Goal: Find specific page/section: Find specific page/section

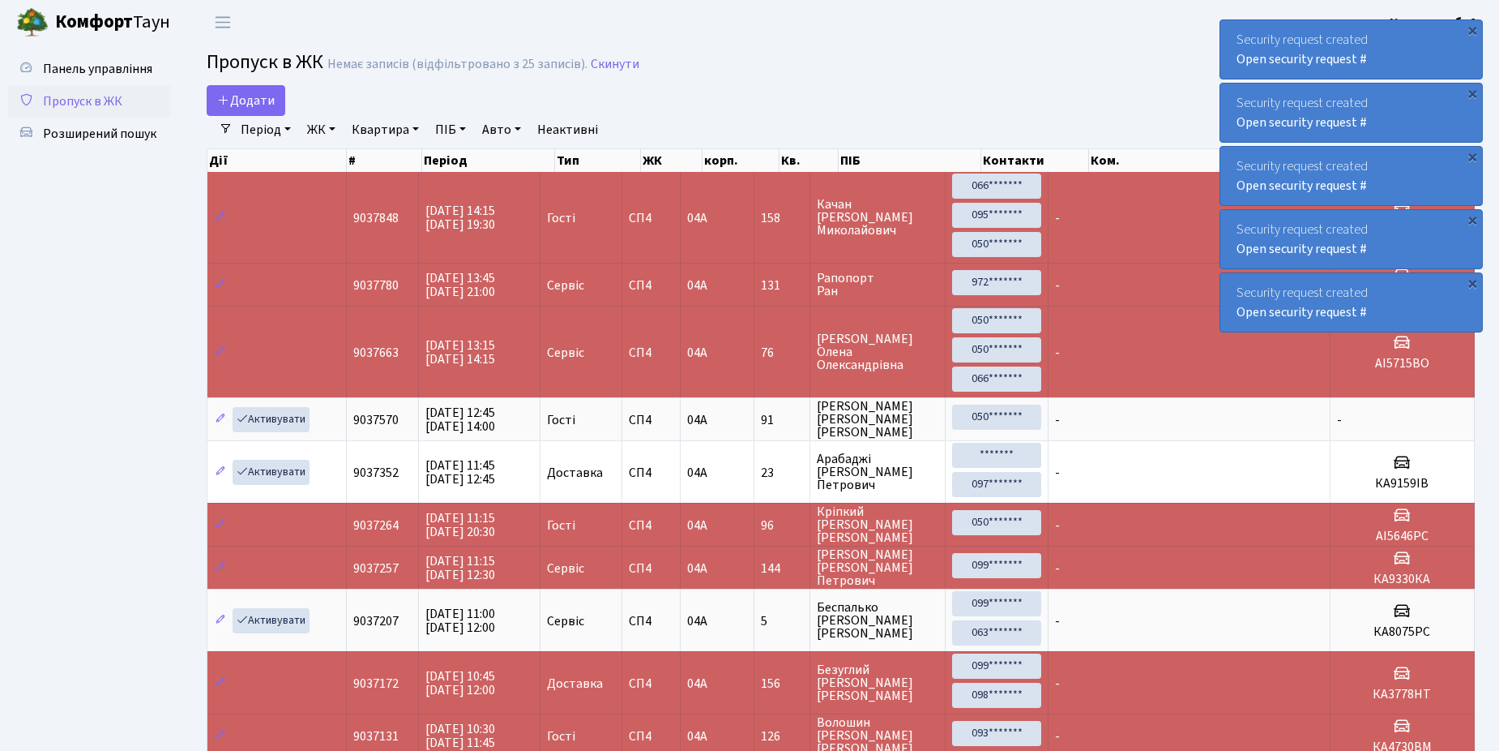
select select "25"
click at [90, 135] on span "Розширений пошук" at bounding box center [99, 134] width 113 height 18
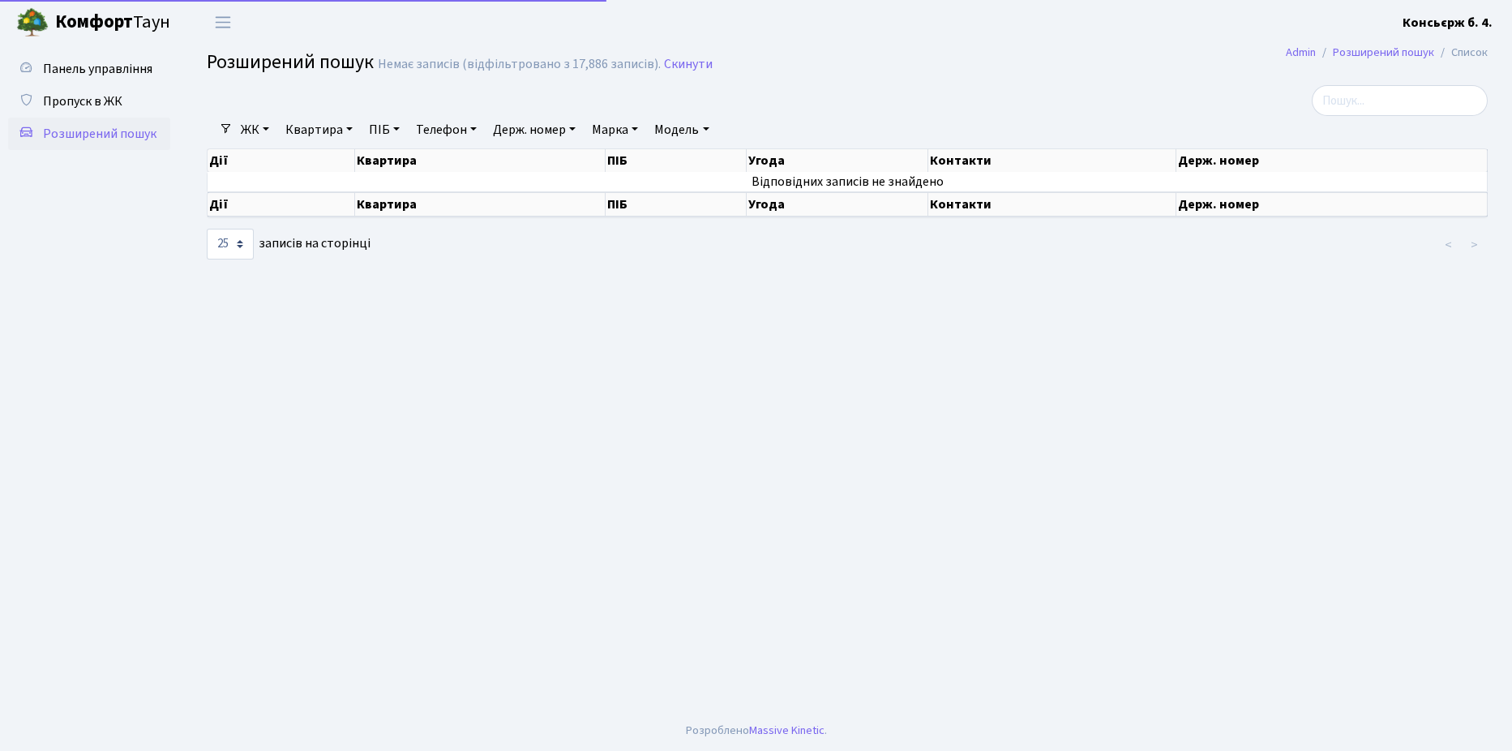
select select "25"
click at [87, 101] on span "Пропуск в ЖК" at bounding box center [82, 101] width 79 height 18
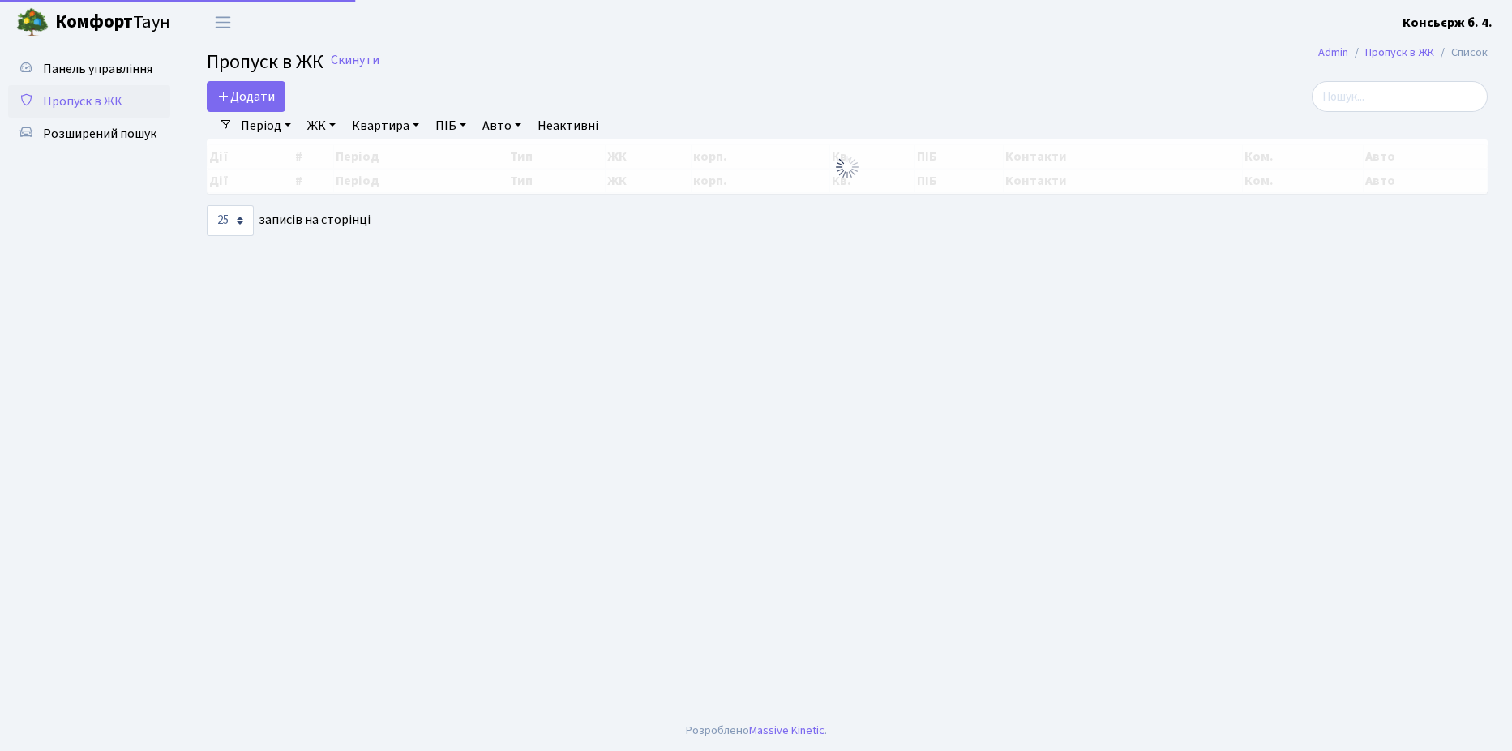
select select "25"
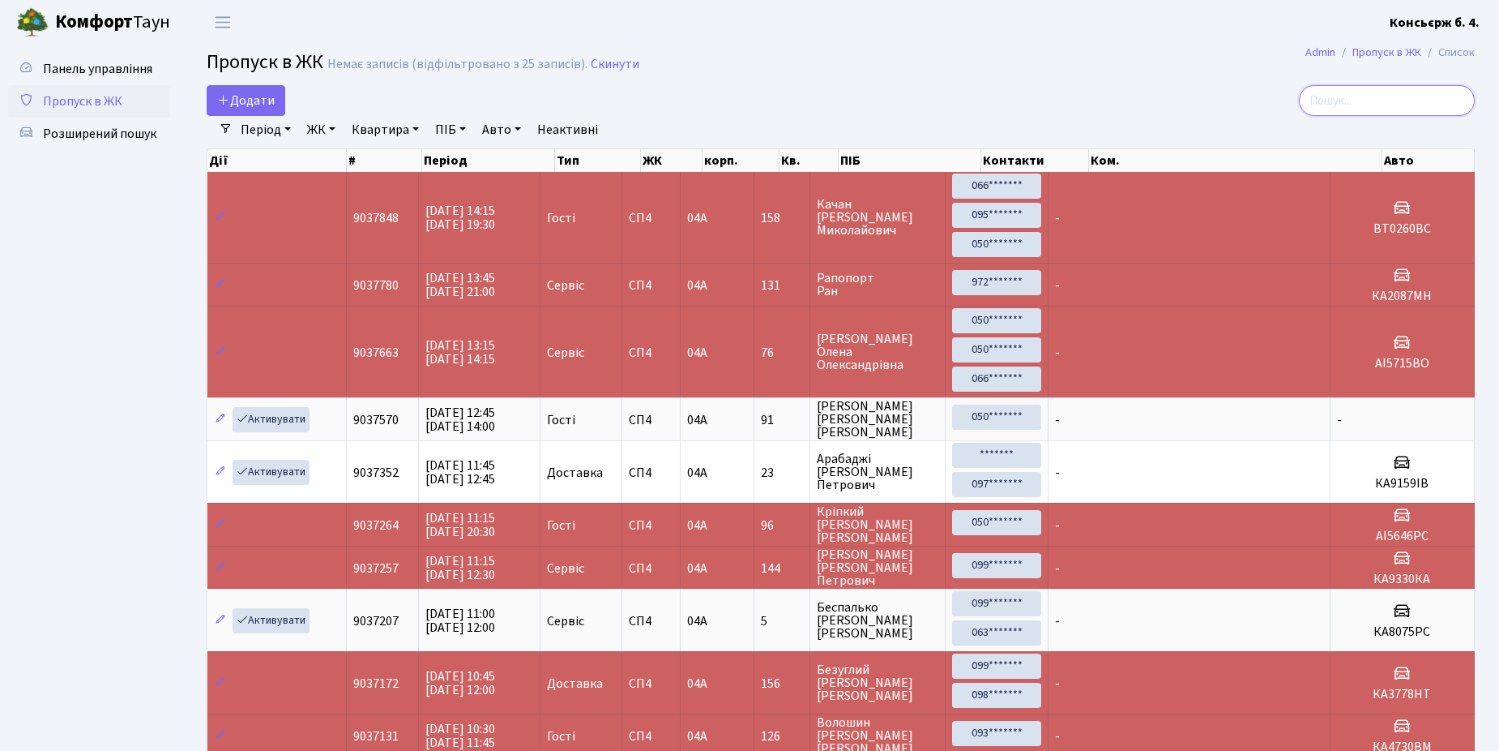
click at [1358, 101] on input "search" at bounding box center [1387, 100] width 176 height 31
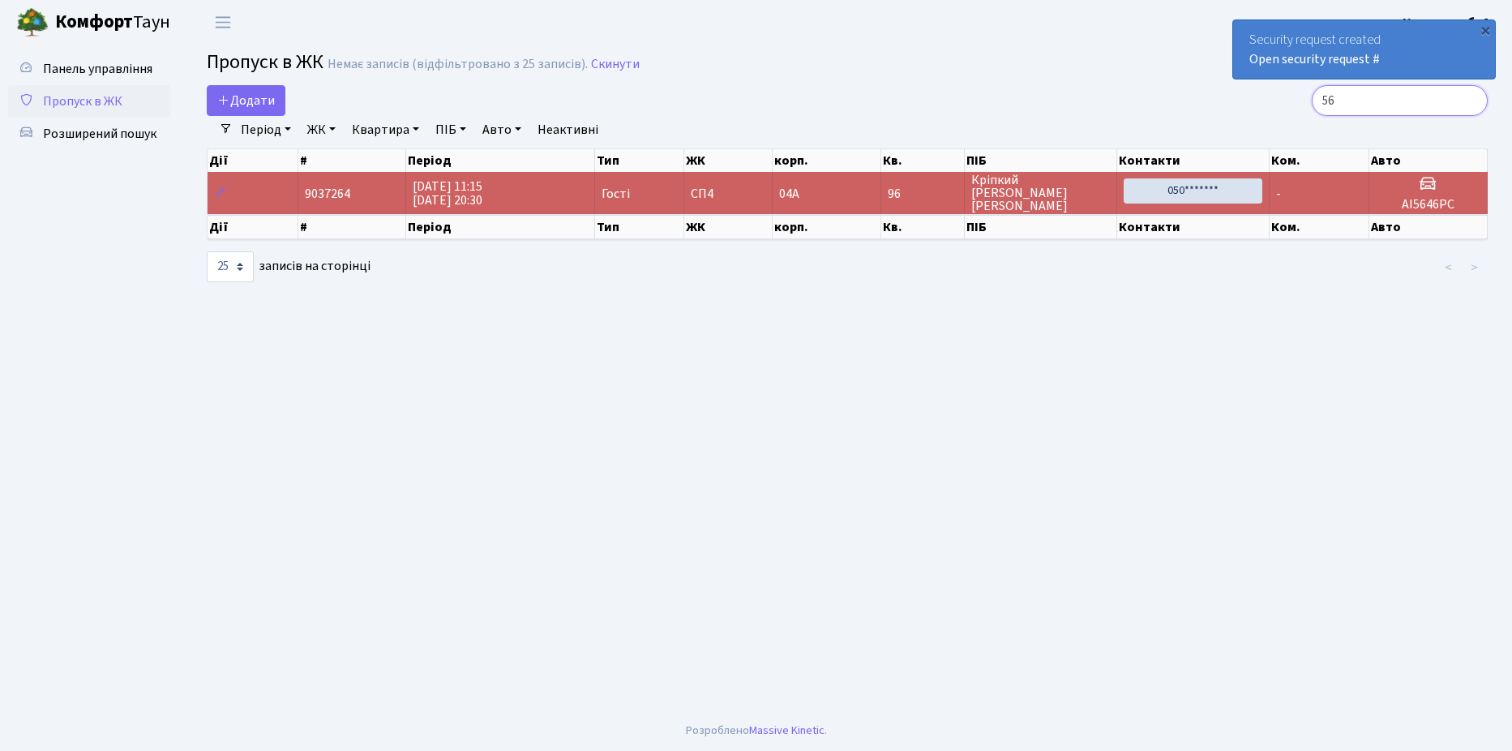
type input "5"
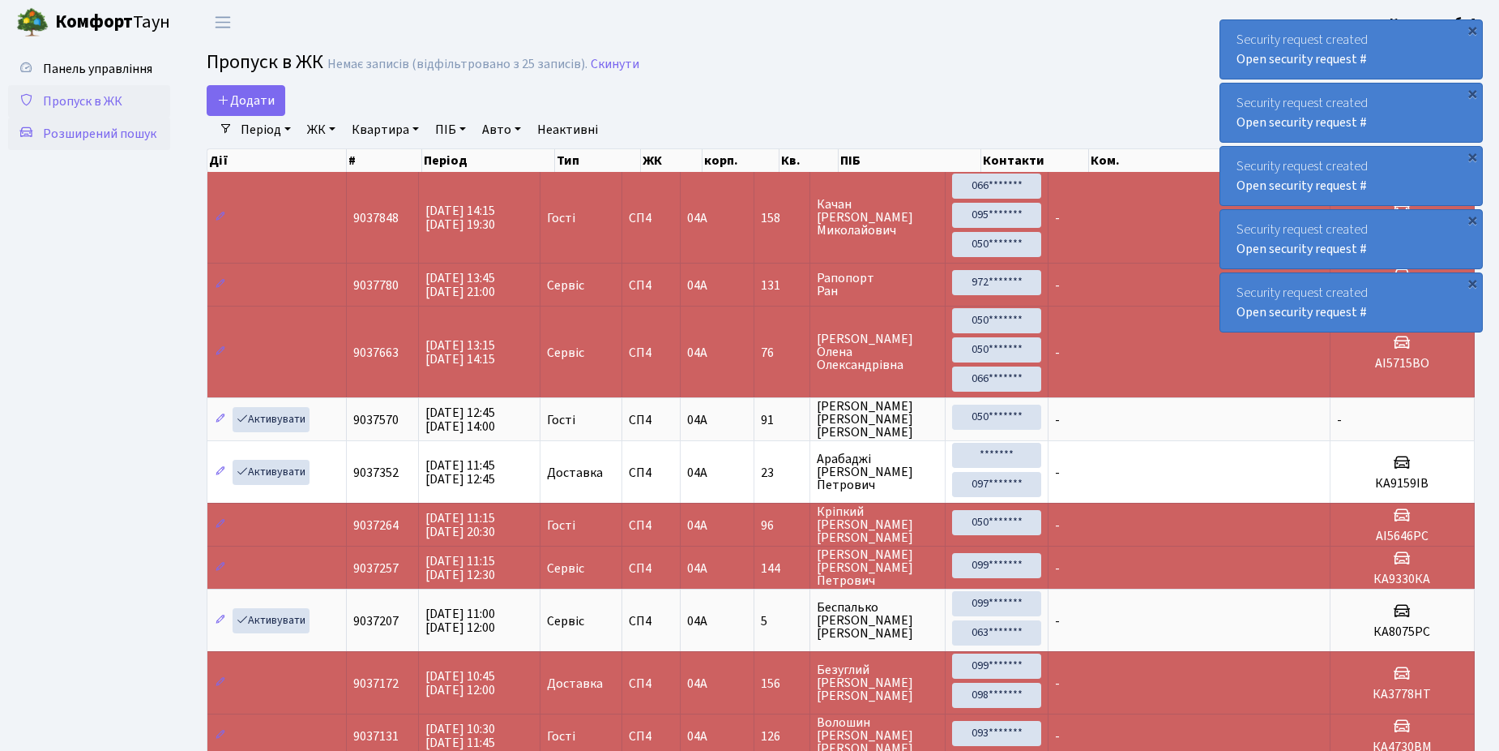
click at [92, 131] on span "Розширений пошук" at bounding box center [99, 134] width 113 height 18
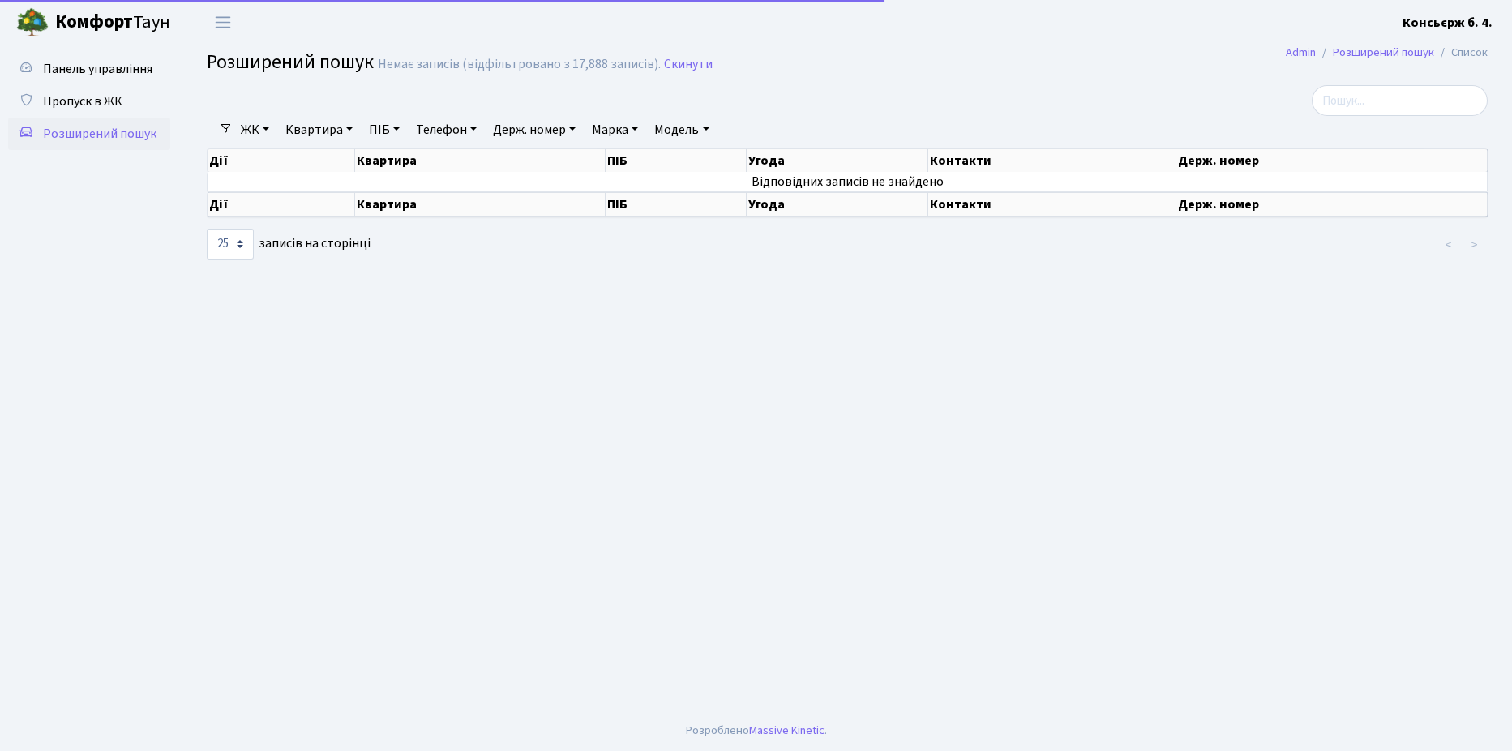
select select "25"
click at [73, 96] on span "Пропуск в ЖК" at bounding box center [82, 101] width 79 height 18
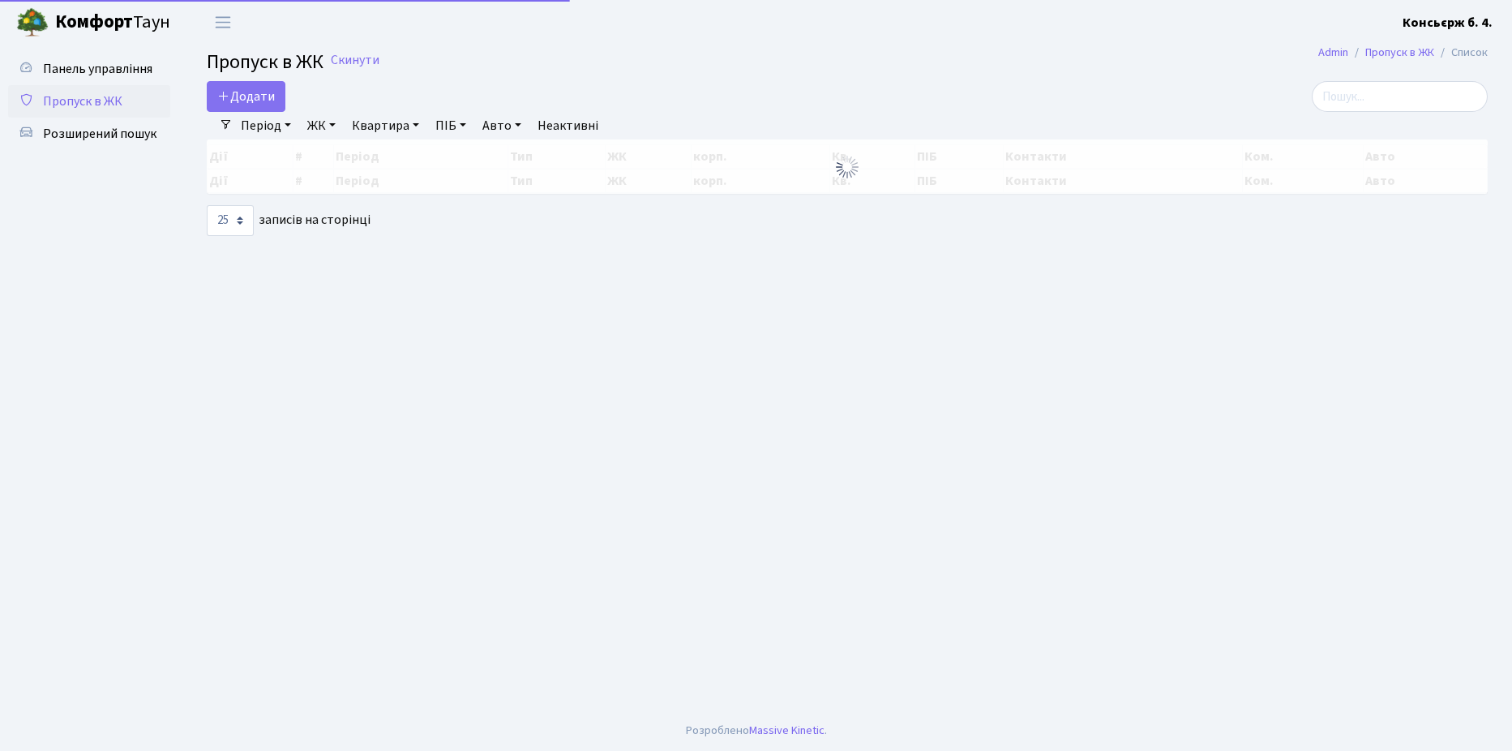
select select "25"
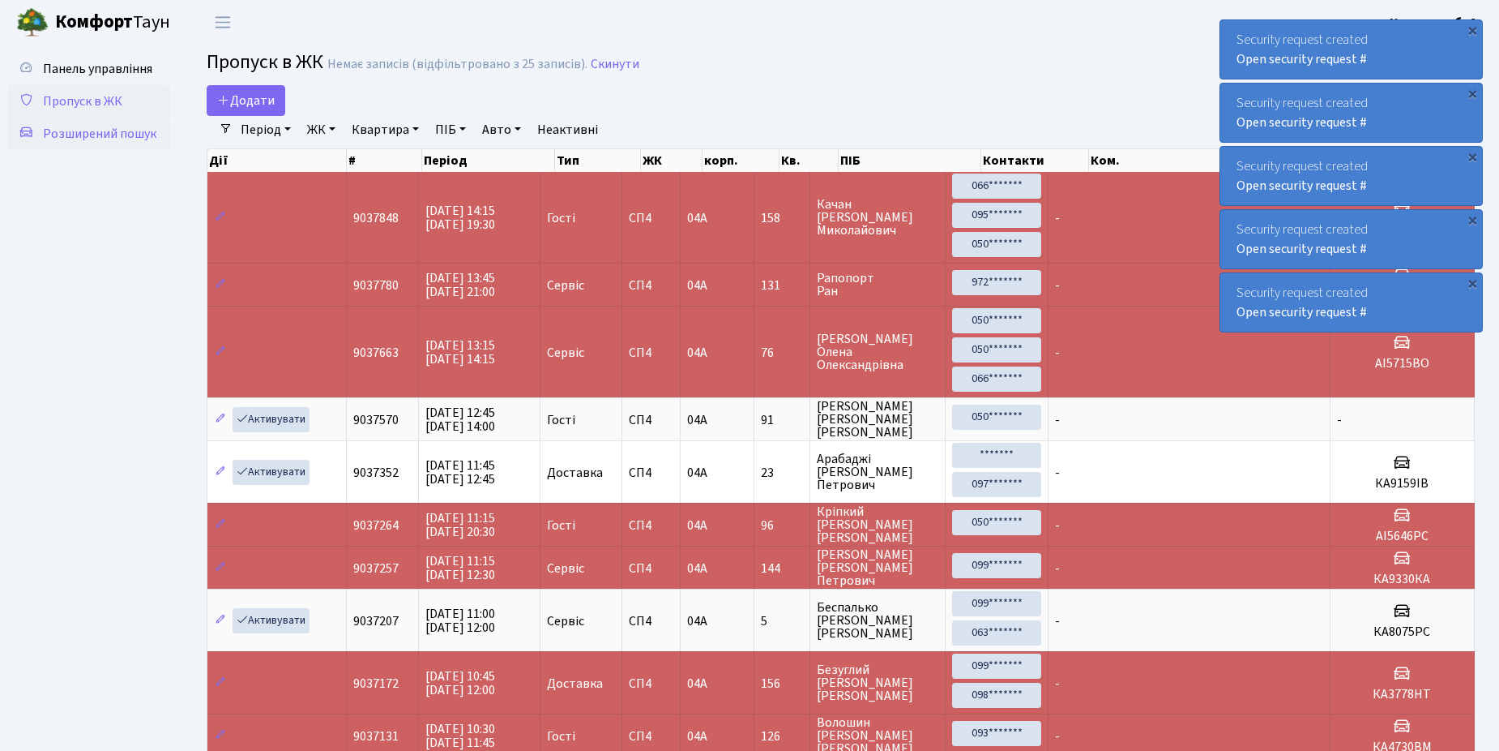
click at [88, 134] on span "Розширений пошук" at bounding box center [99, 134] width 113 height 18
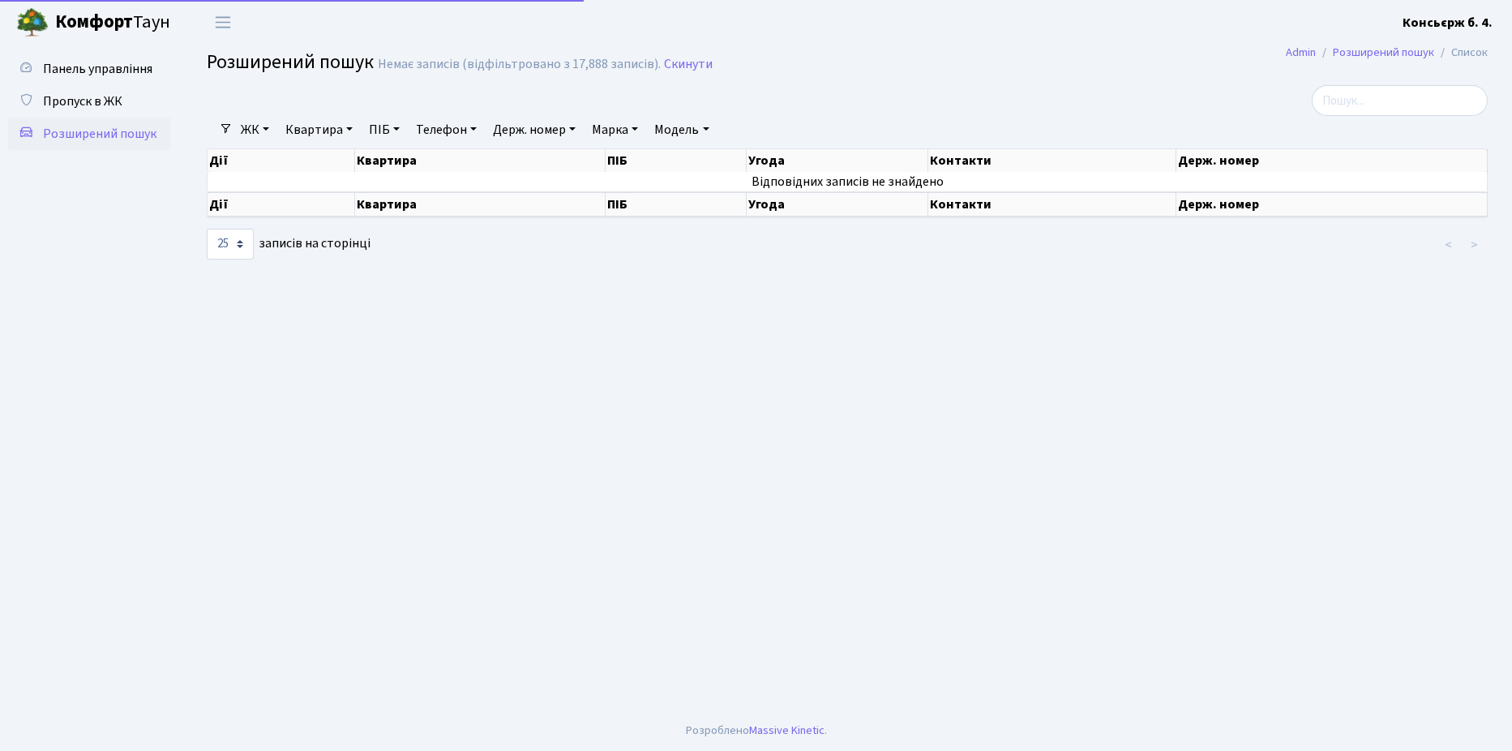
select select "25"
click at [95, 102] on span "Пропуск в ЖК" at bounding box center [82, 101] width 79 height 18
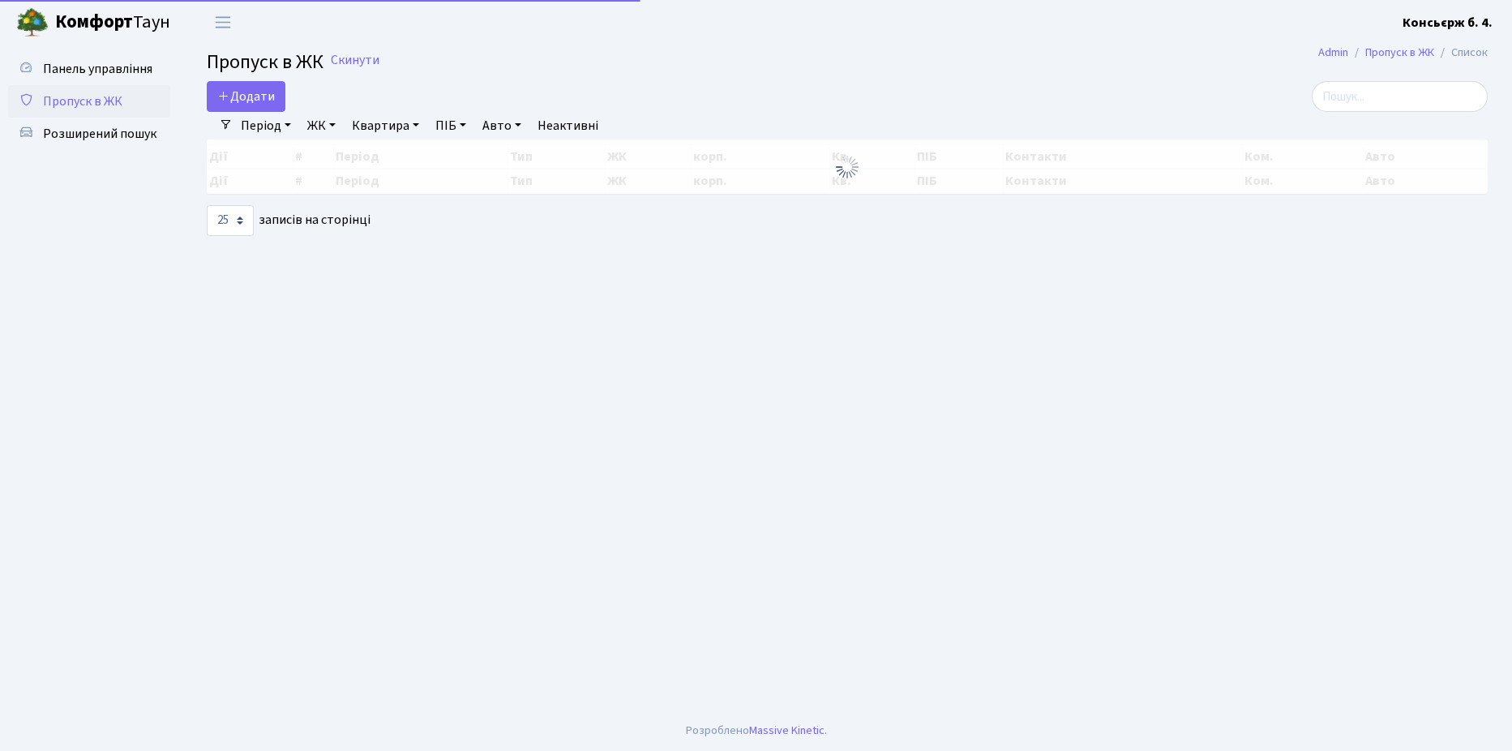
select select "25"
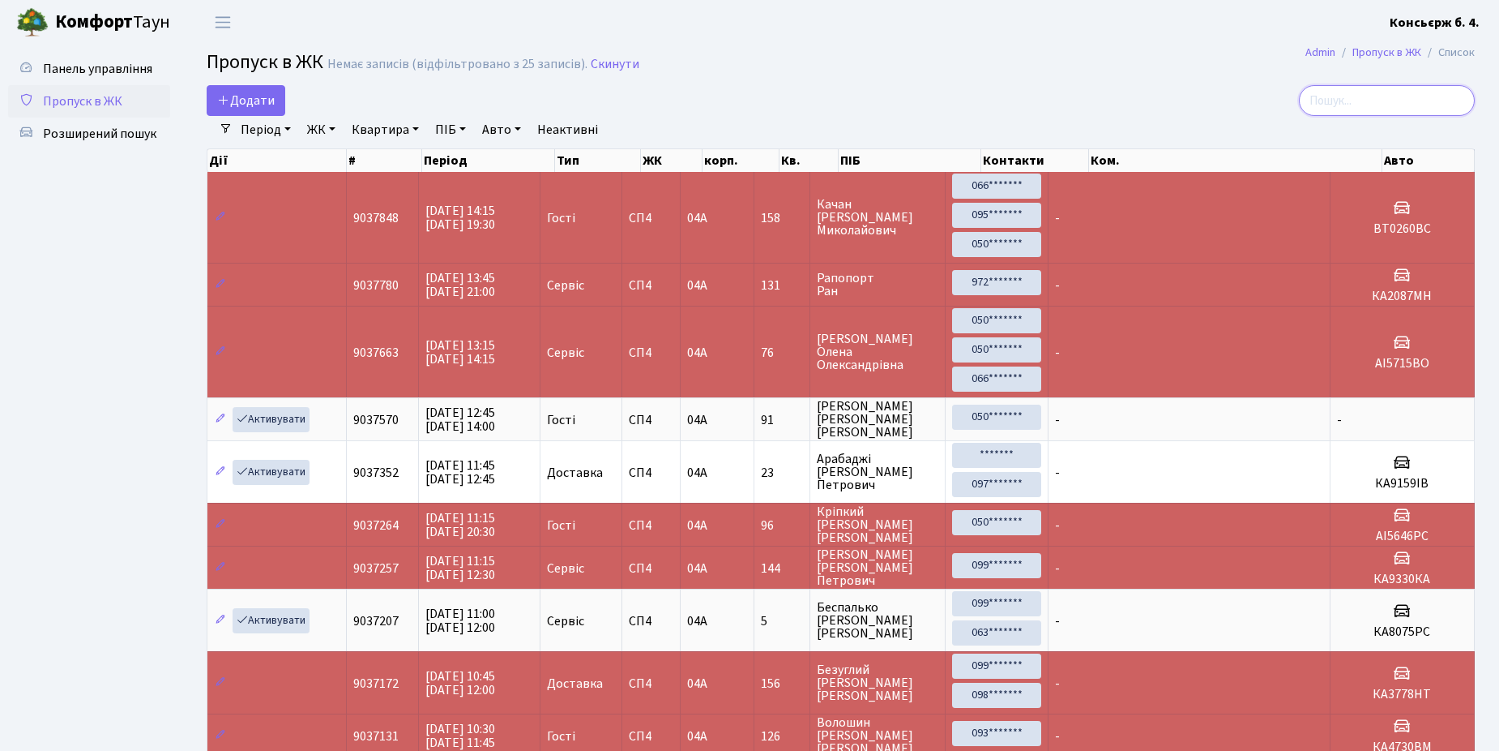
click at [1355, 99] on input "search" at bounding box center [1387, 100] width 176 height 31
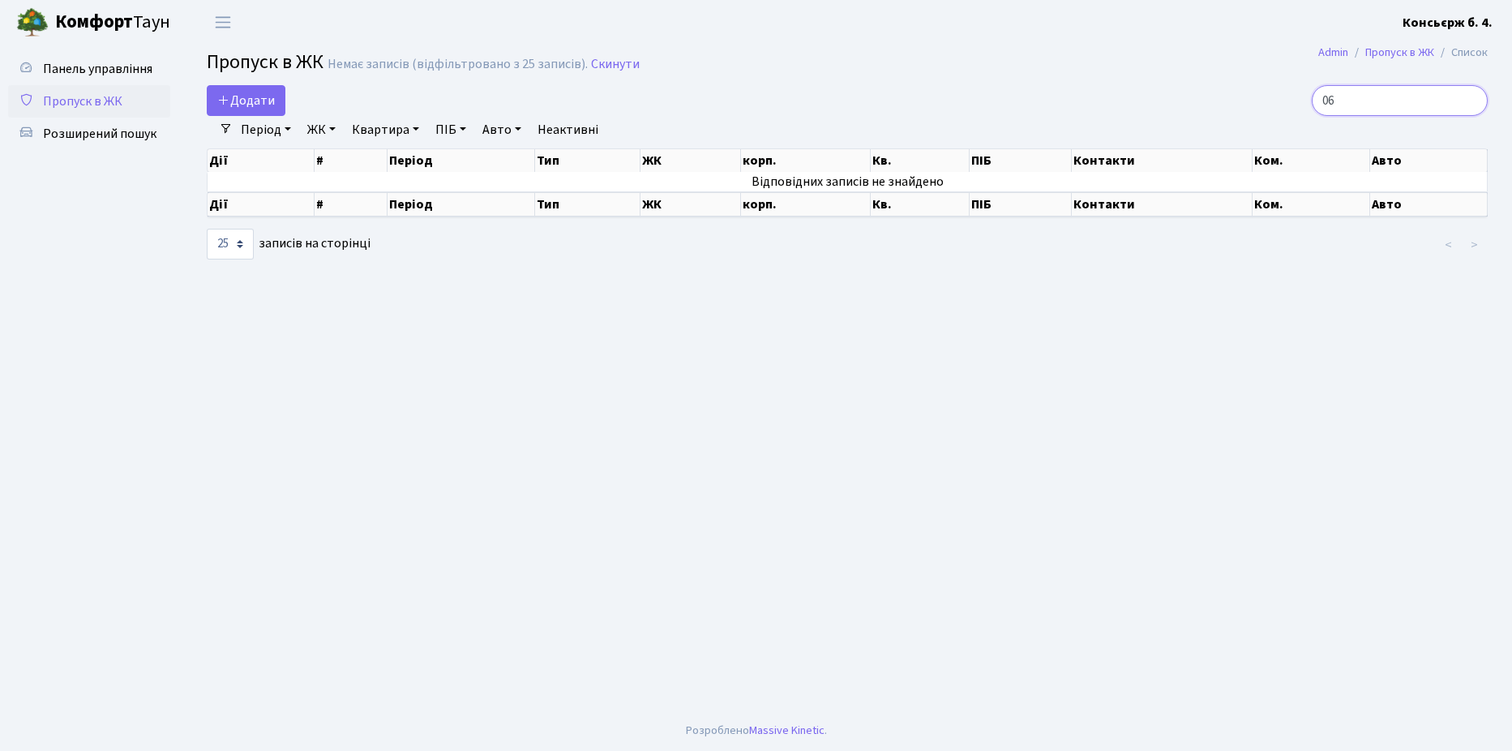
type input "0"
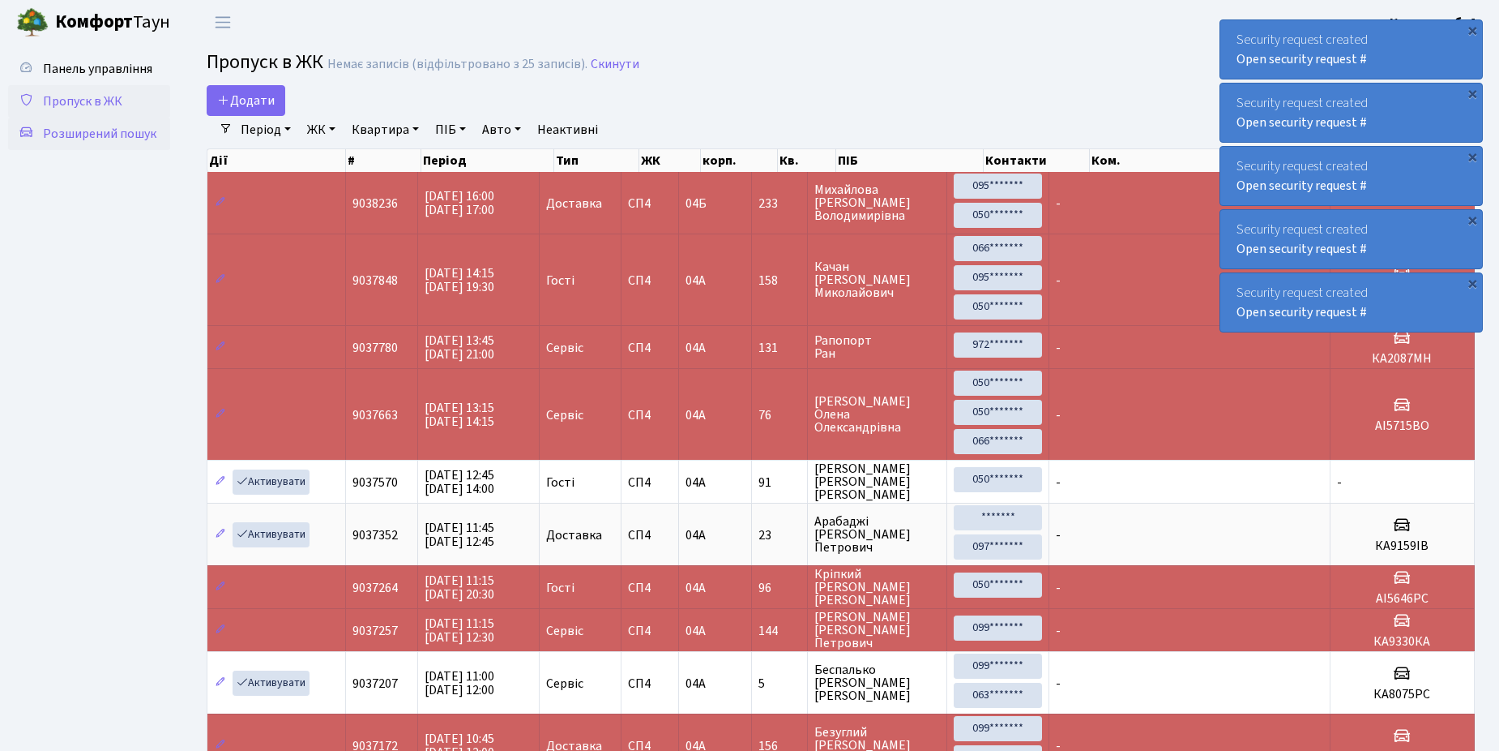
click at [97, 137] on span "Розширений пошук" at bounding box center [99, 134] width 113 height 18
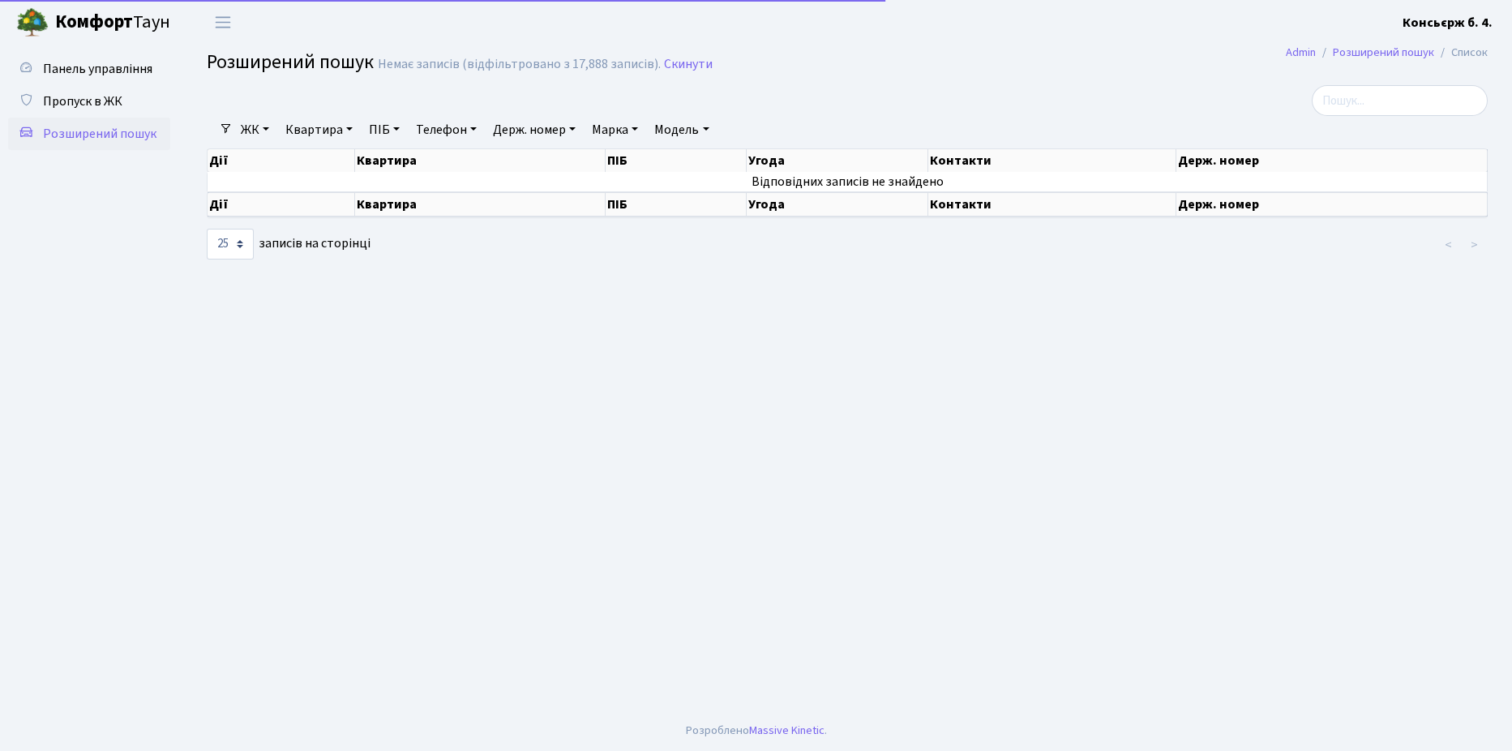
select select "25"
click at [96, 101] on span "Пропуск в ЖК" at bounding box center [82, 101] width 79 height 18
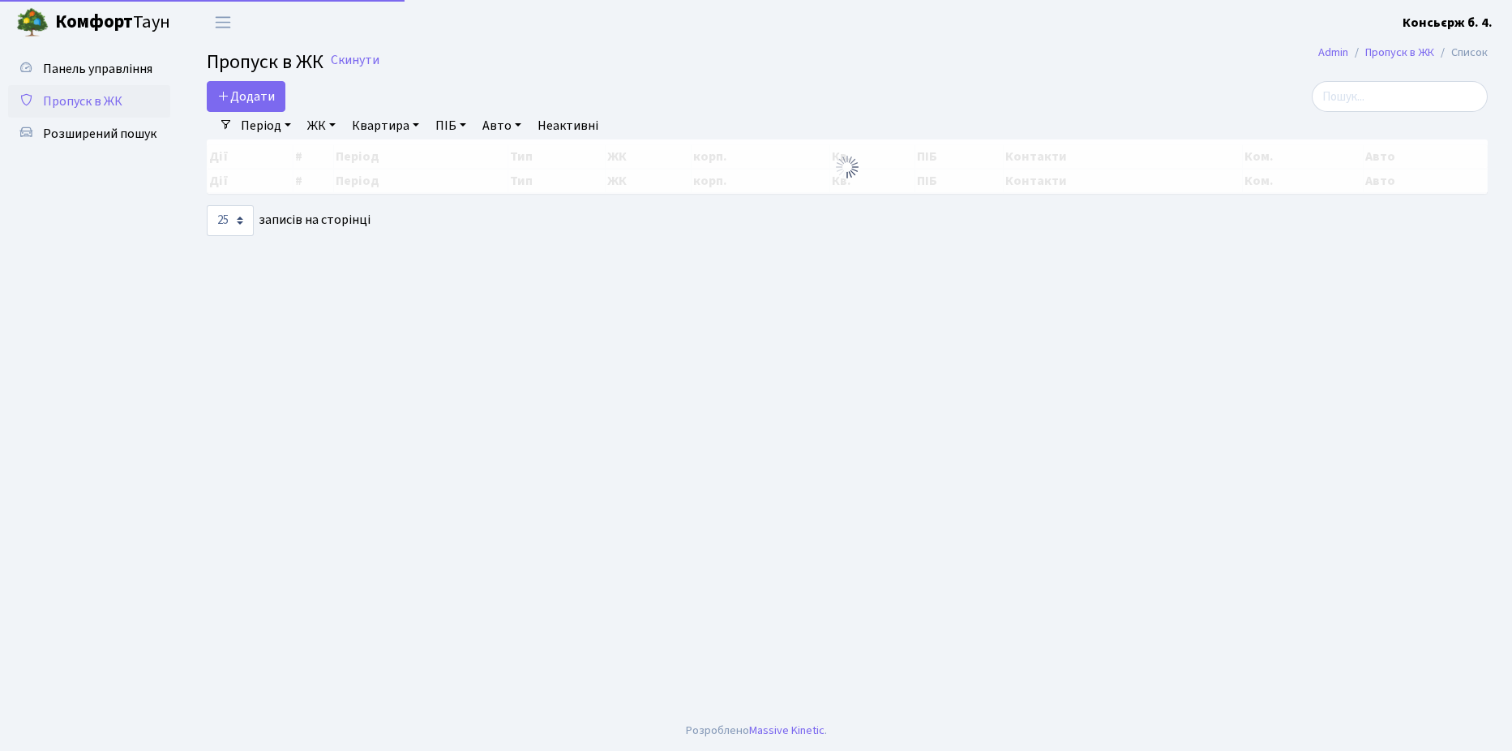
select select "25"
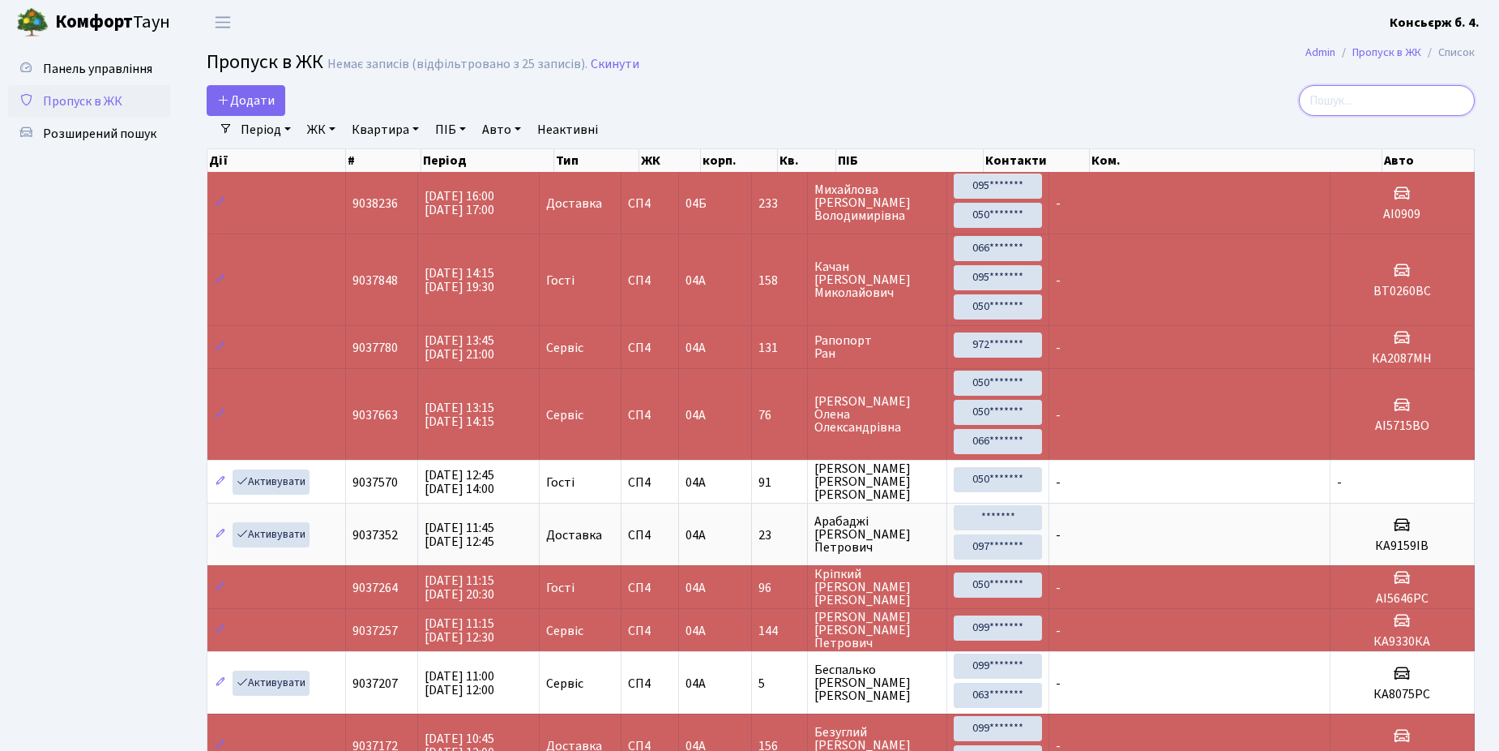
click at [1377, 101] on input "search" at bounding box center [1387, 100] width 176 height 31
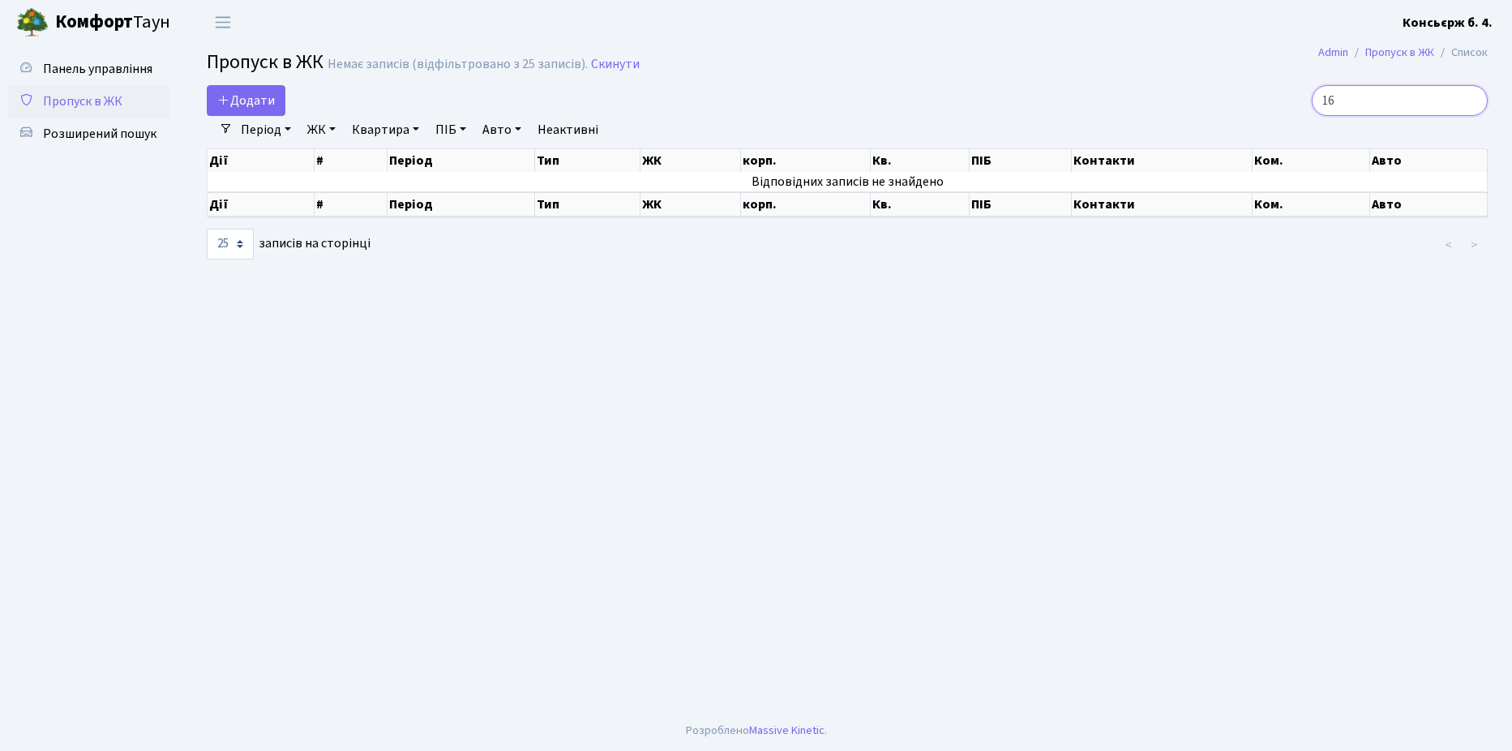
type input "1"
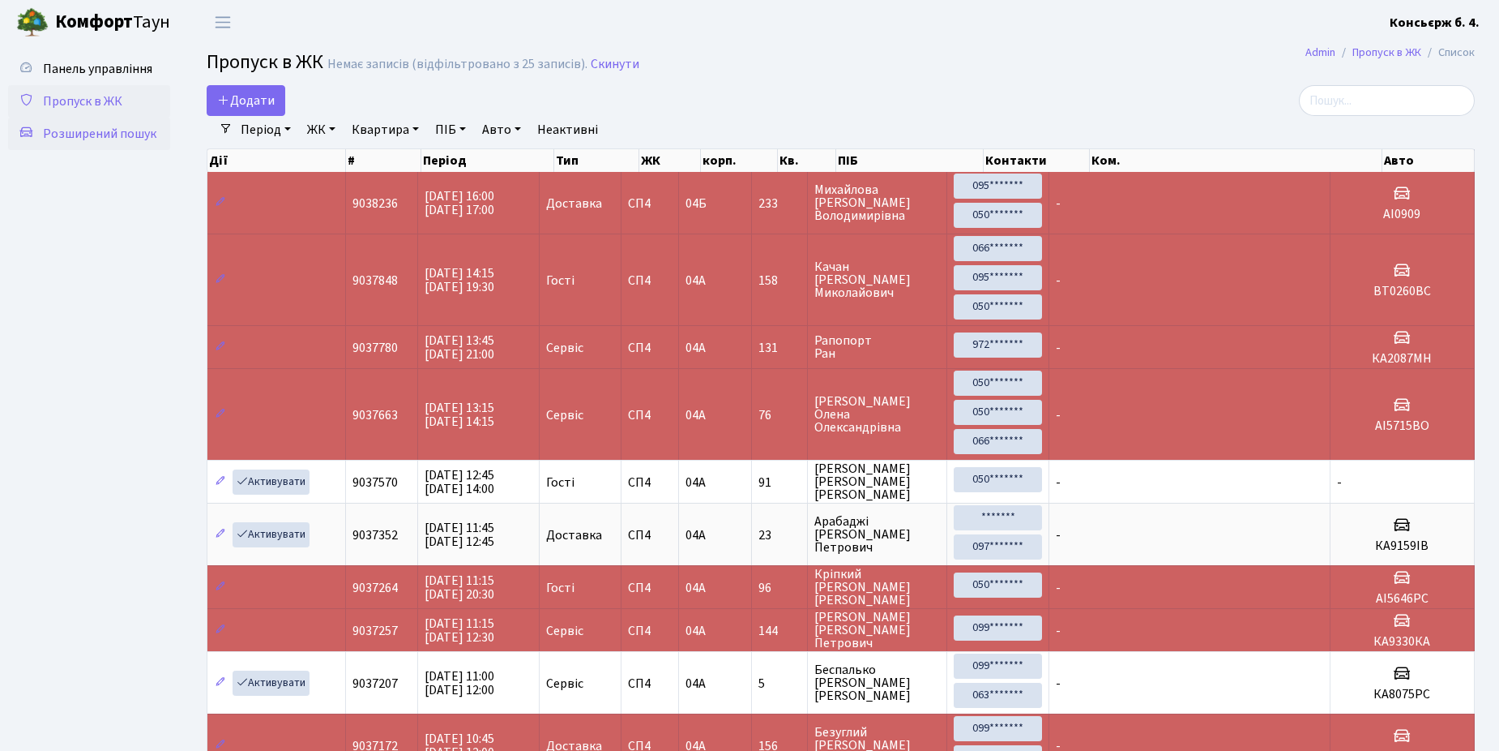
click at [82, 138] on span "Розширений пошук" at bounding box center [99, 134] width 113 height 18
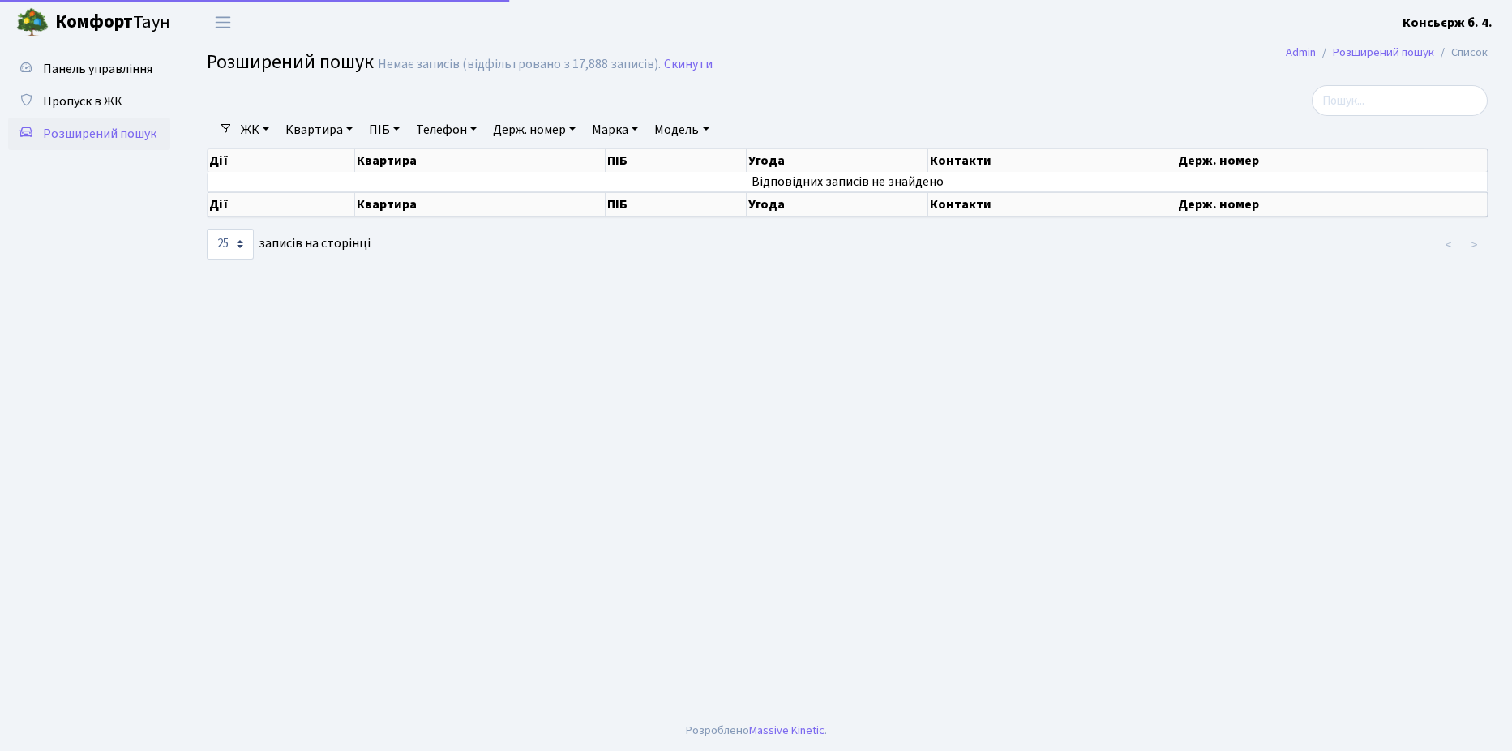
select select "25"
click at [1396, 104] on input "search" at bounding box center [1399, 100] width 176 height 31
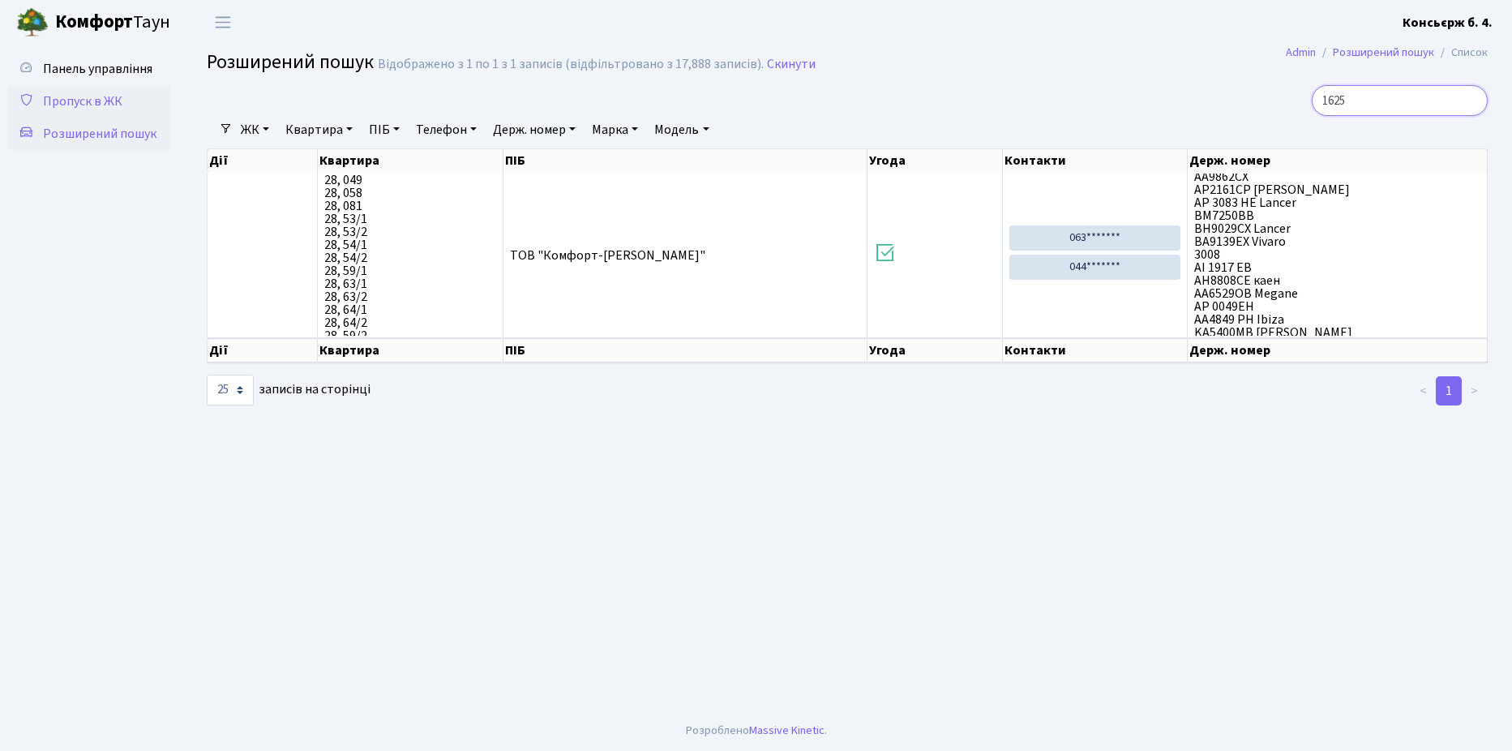
type input "1625"
click at [92, 92] on span "Пропуск в ЖК" at bounding box center [82, 101] width 79 height 18
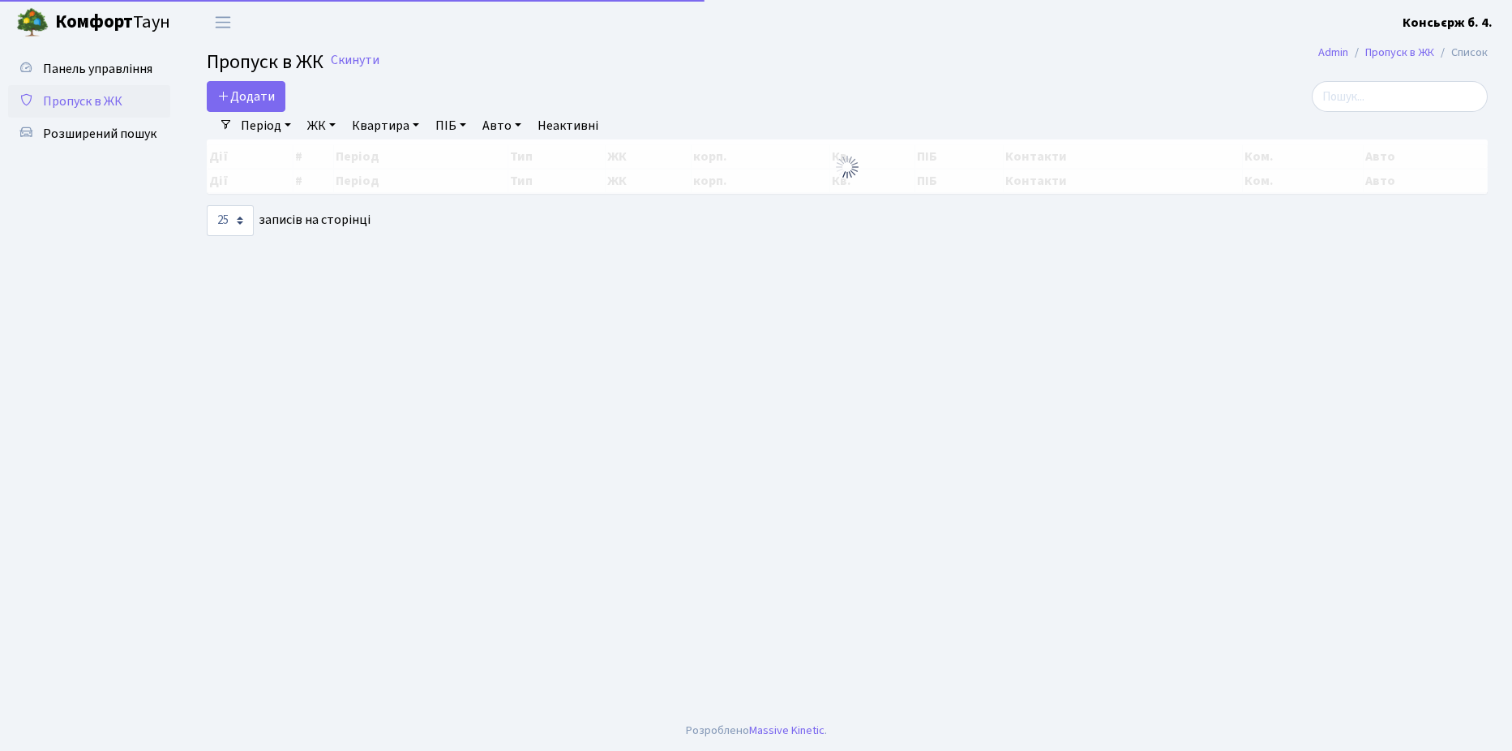
select select "25"
